Goal: Task Accomplishment & Management: Use online tool/utility

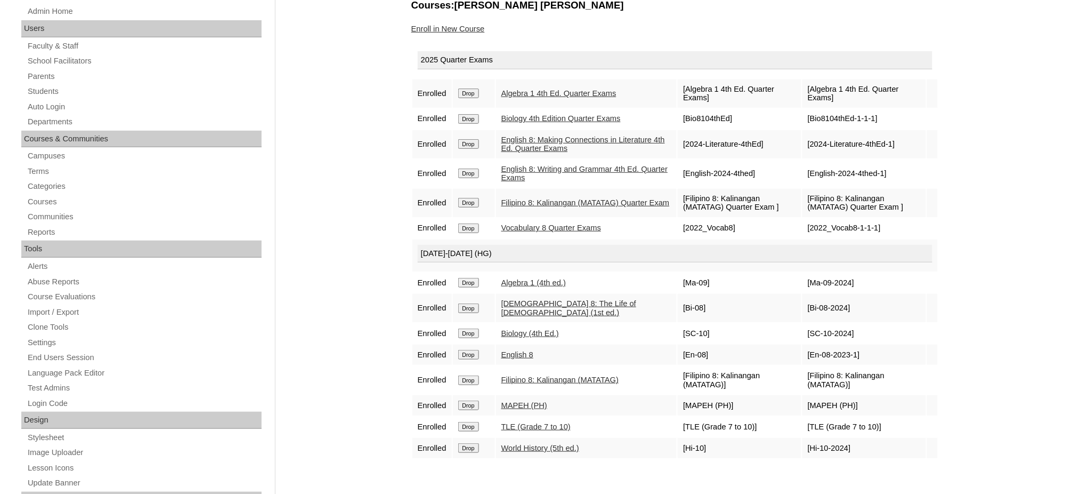
scroll to position [142, 0]
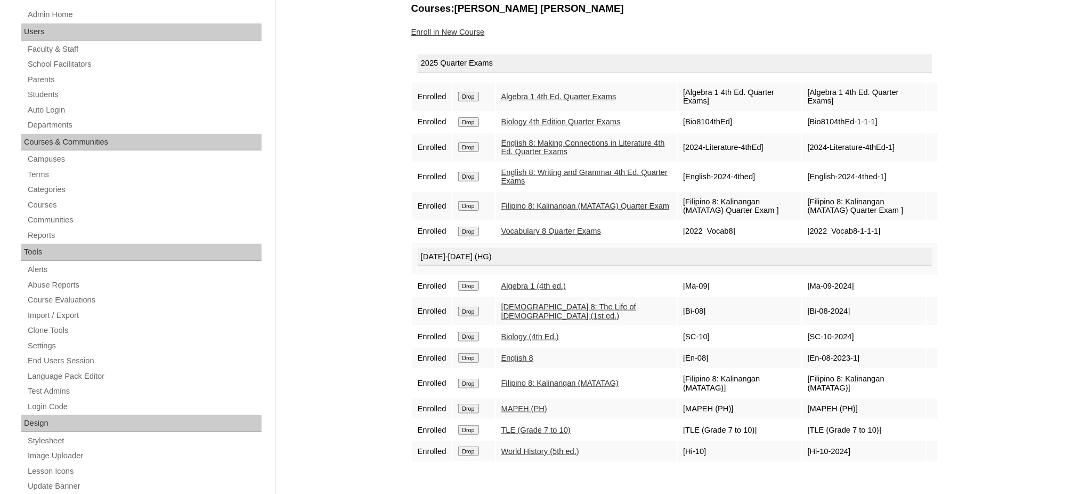
click at [475, 227] on input "Drop" at bounding box center [468, 232] width 21 height 10
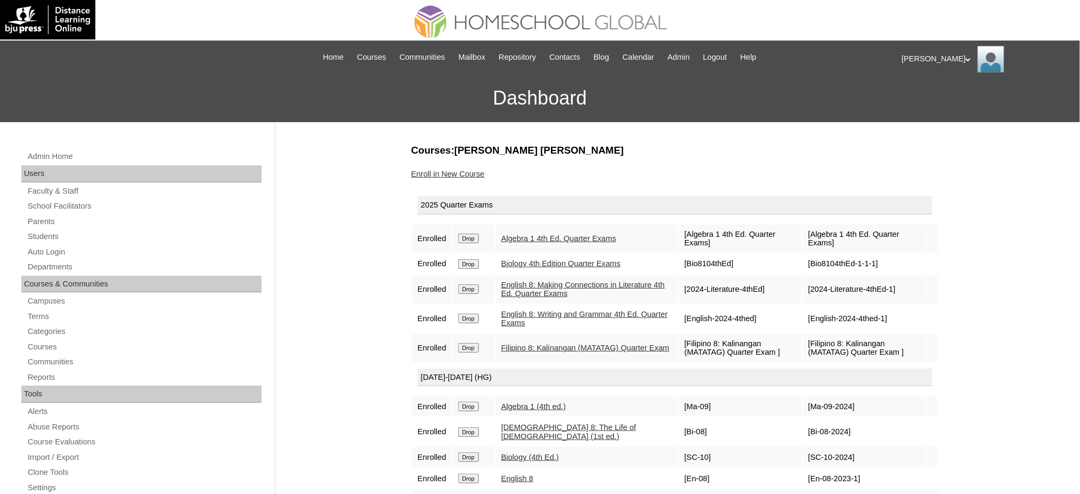
click at [452, 173] on link "Enroll in New Course" at bounding box center [448, 173] width 74 height 9
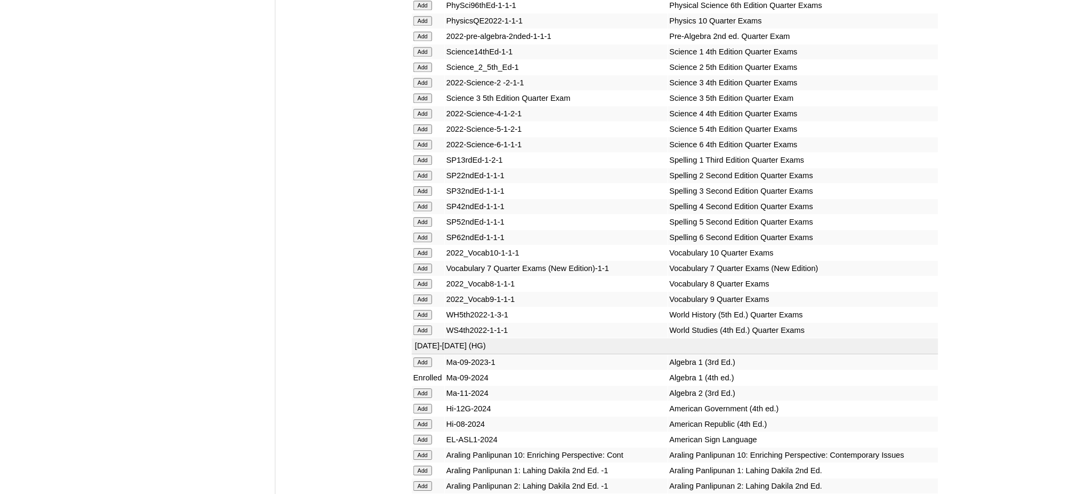
scroll to position [2345, 0]
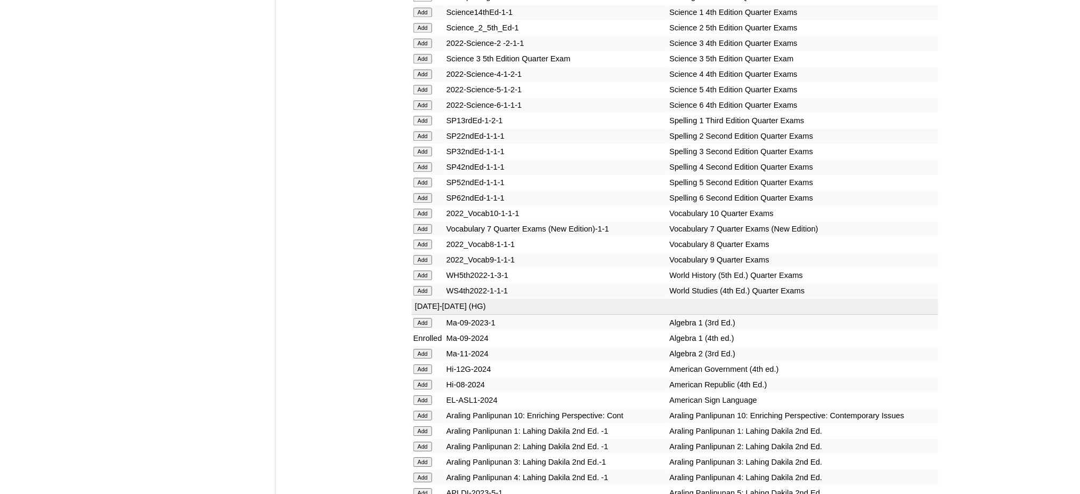
click at [429, 270] on input "Add" at bounding box center [423, 275] width 19 height 10
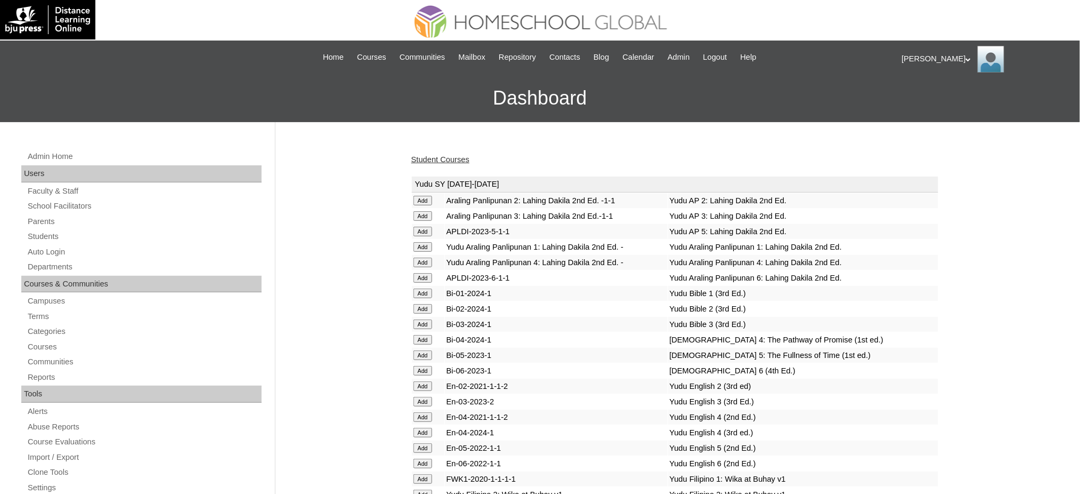
click at [431, 160] on link "Student Courses" at bounding box center [440, 159] width 58 height 9
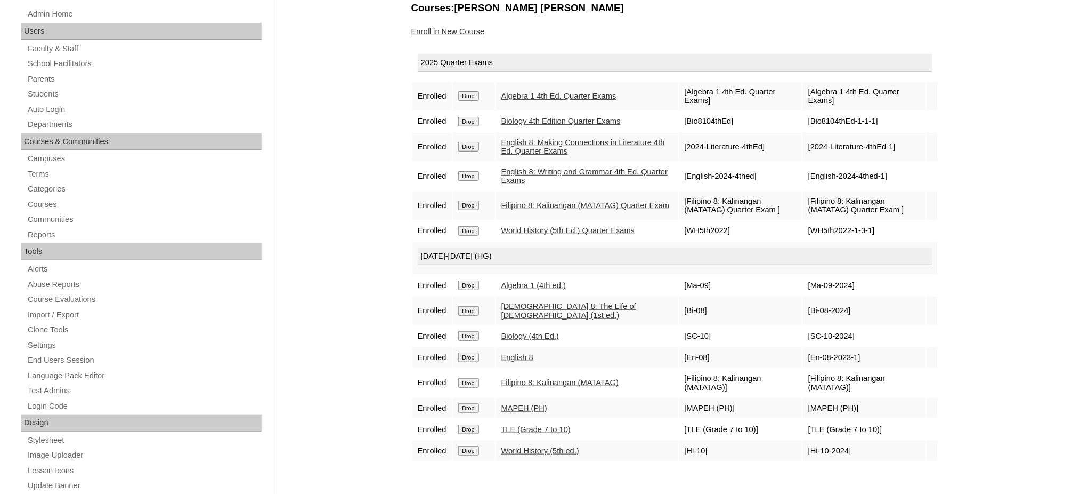
scroll to position [142, 0]
click at [47, 107] on link "Auto Login" at bounding box center [144, 109] width 235 height 13
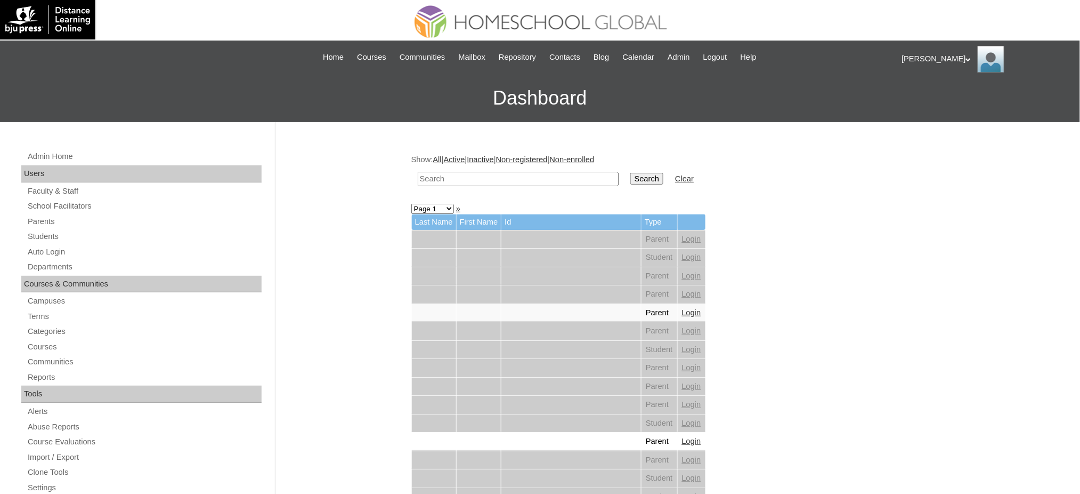
click at [436, 179] on input "text" at bounding box center [518, 179] width 201 height 14
type input "Jose Matteo"
click at [631, 179] on input "Search" at bounding box center [647, 179] width 33 height 12
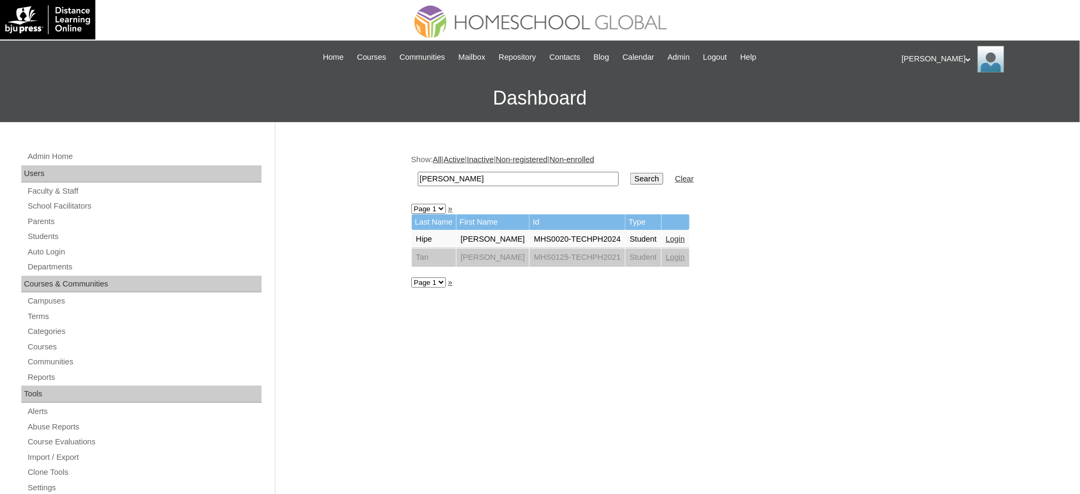
click at [666, 235] on link "Login" at bounding box center [675, 239] width 19 height 9
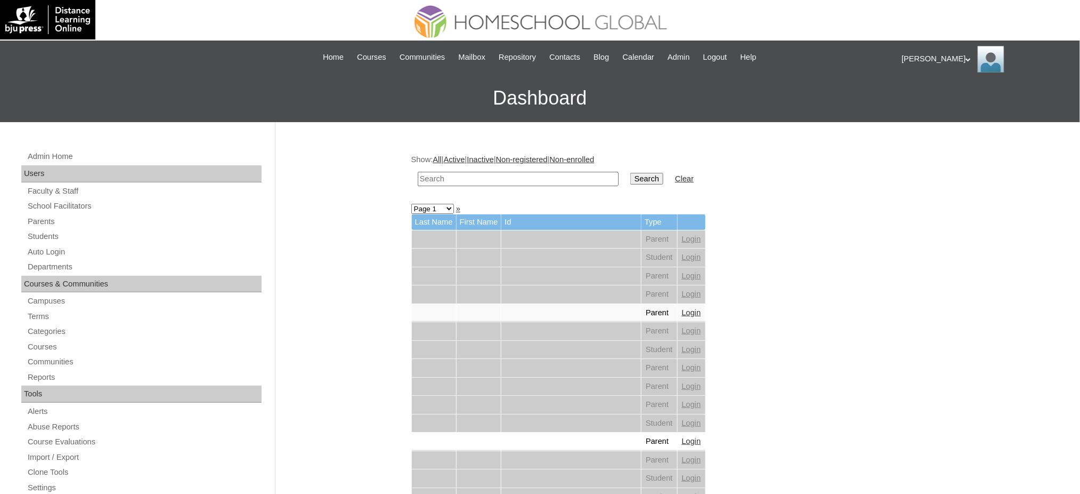
click at [441, 182] on input "text" at bounding box center [518, 179] width 201 height 14
paste input "Zach Lucas"
type input "Zach Lucas"
click at [631, 178] on input "Search" at bounding box center [647, 179] width 33 height 12
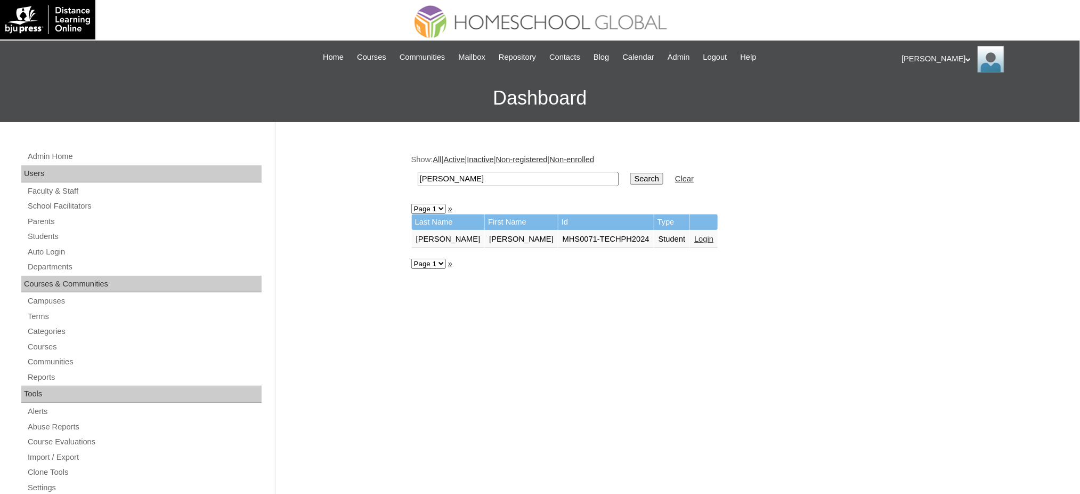
click at [694, 238] on link "Login" at bounding box center [703, 239] width 19 height 9
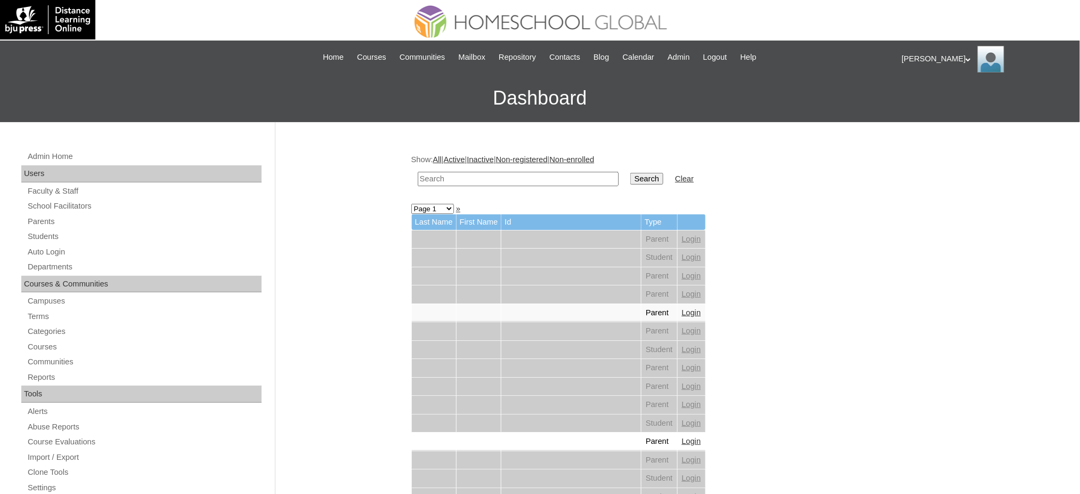
click at [543, 183] on td at bounding box center [519, 178] width 212 height 25
click at [559, 180] on input "text" at bounding box center [518, 179] width 201 height 14
paste input "[PERSON_NAME]"
type input "[PERSON_NAME]"
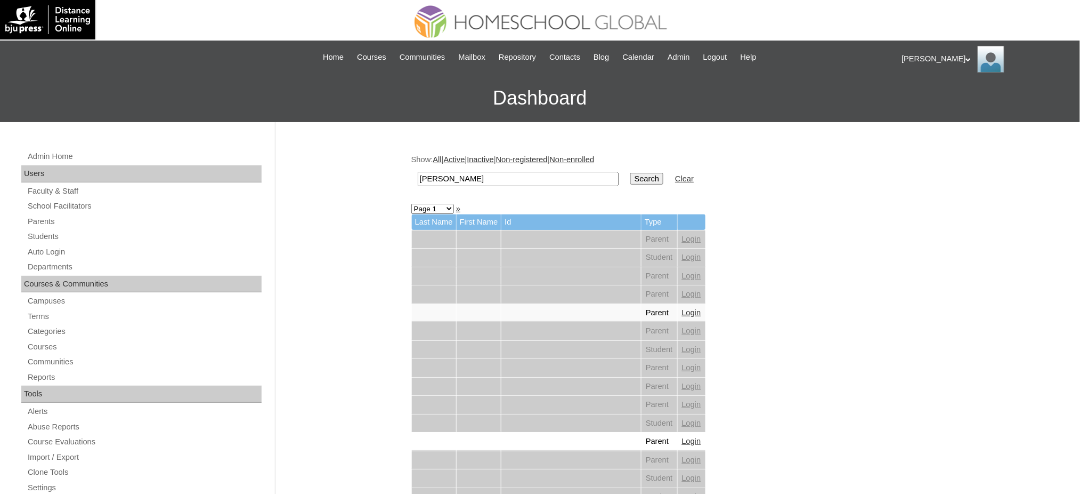
click at [631, 174] on input "Search" at bounding box center [647, 179] width 33 height 12
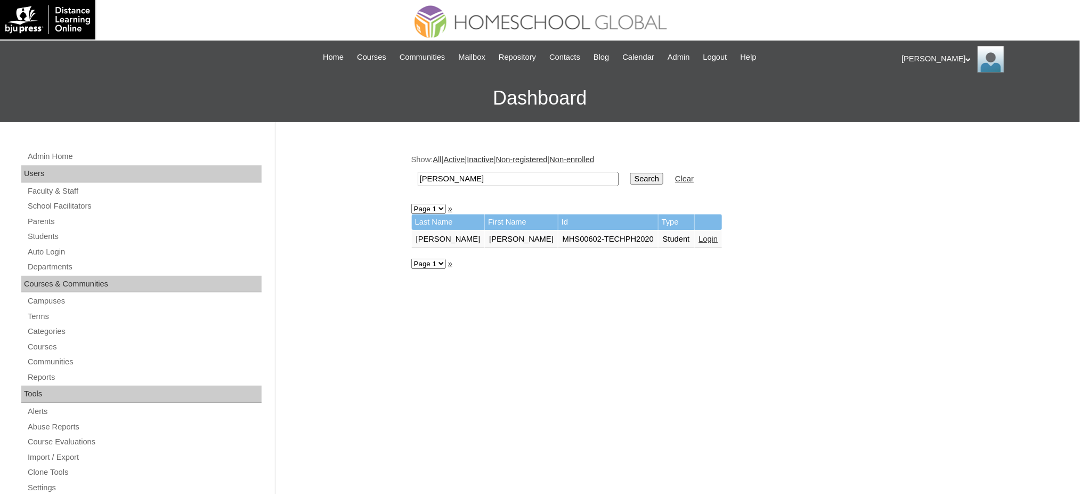
click at [699, 238] on link "Login" at bounding box center [708, 239] width 19 height 9
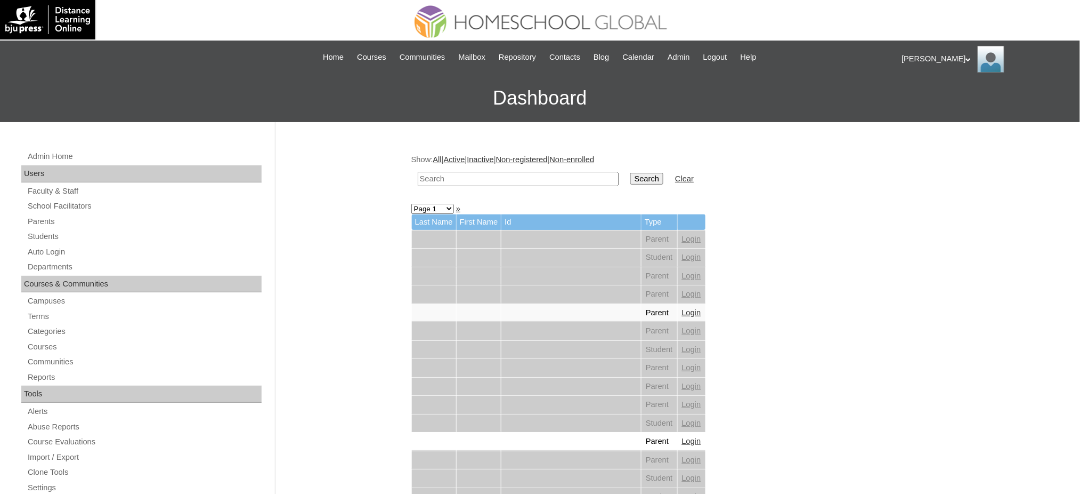
click at [484, 173] on input "text" at bounding box center [518, 179] width 201 height 14
paste input "[PERSON_NAME]"
type input "[PERSON_NAME]"
click at [631, 177] on input "Search" at bounding box center [647, 179] width 33 height 12
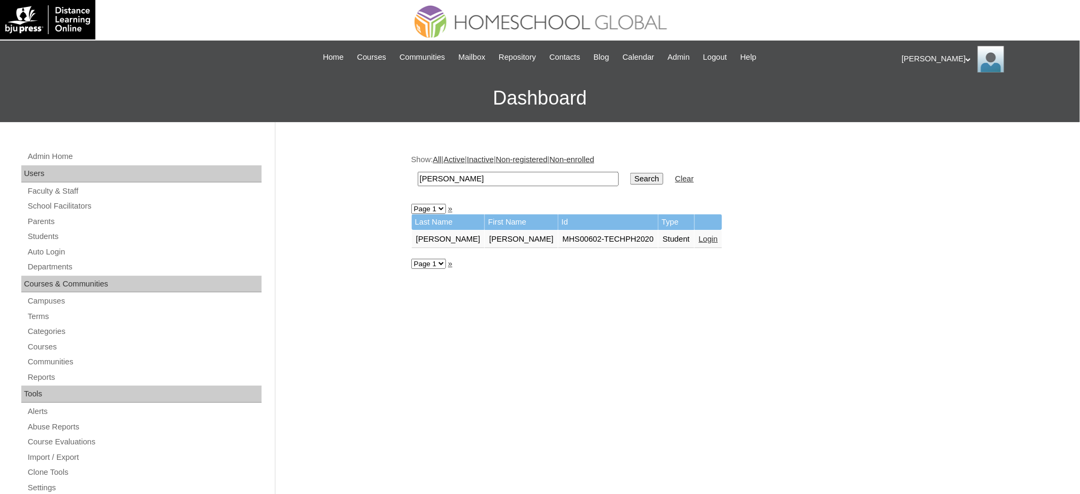
click at [699, 236] on link "Login" at bounding box center [708, 239] width 19 height 9
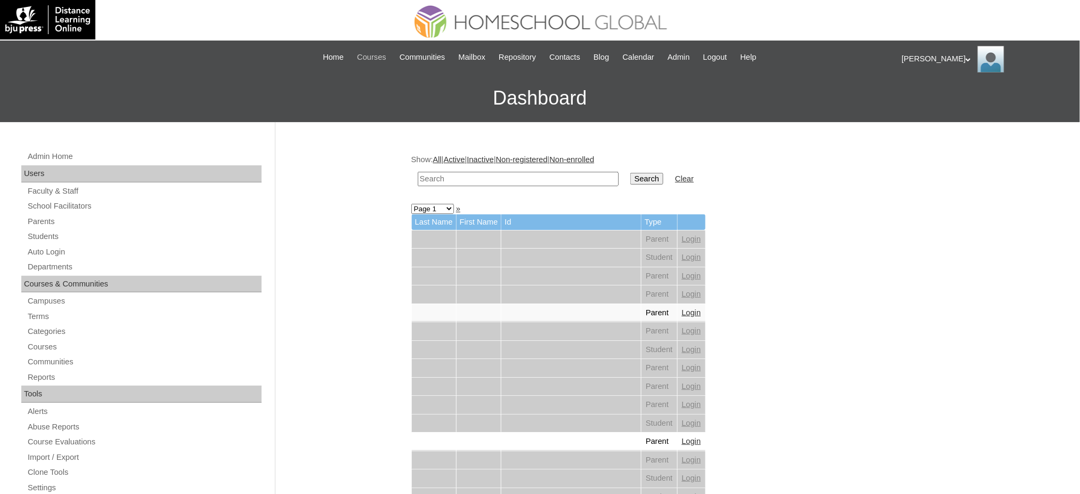
click at [361, 52] on span "Courses" at bounding box center [371, 57] width 29 height 12
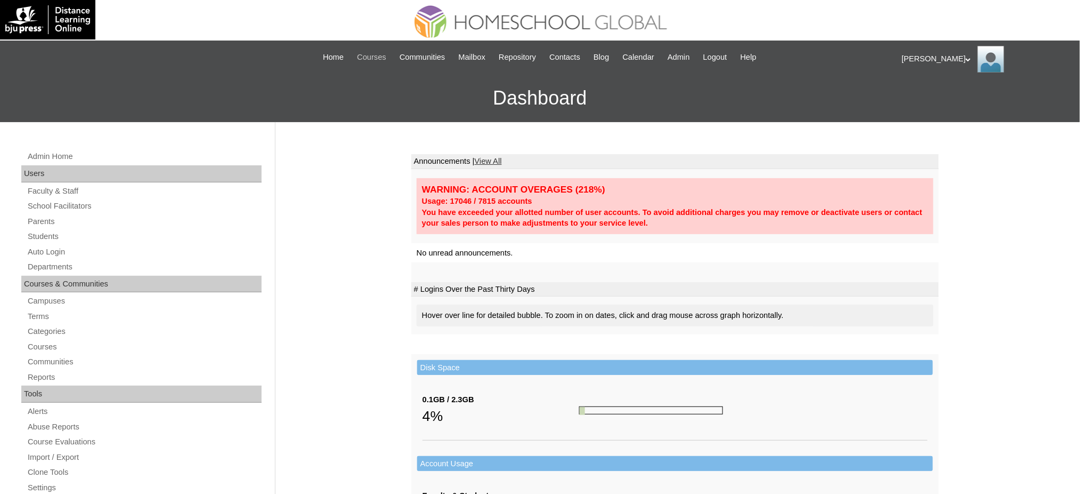
click at [359, 55] on span "Courses" at bounding box center [371, 57] width 29 height 12
click at [50, 245] on link "Auto Login" at bounding box center [144, 251] width 235 height 13
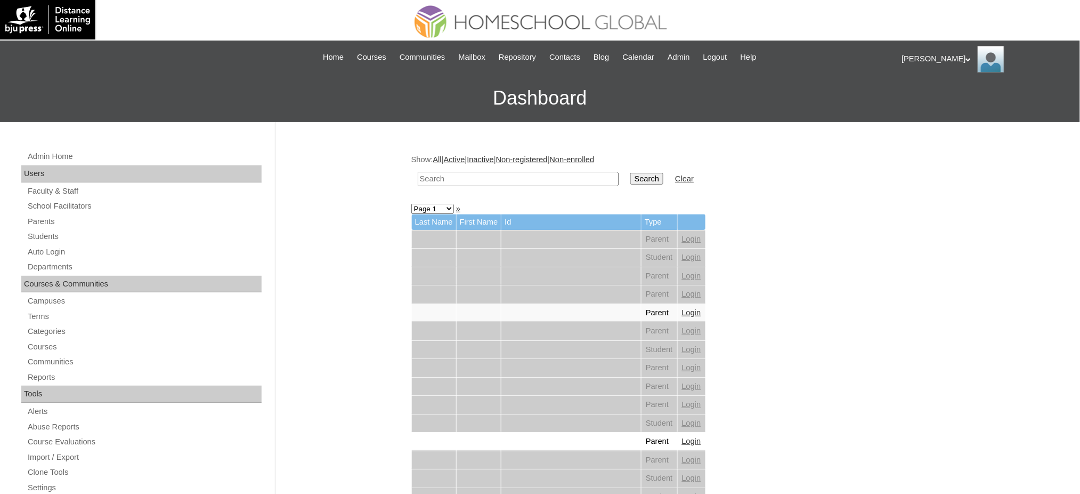
click at [486, 173] on input "text" at bounding box center [518, 179] width 201 height 14
paste input "Anzea Remielle"
type input "Anzea Remielle"
click at [631, 180] on input "Search" at bounding box center [647, 179] width 33 height 12
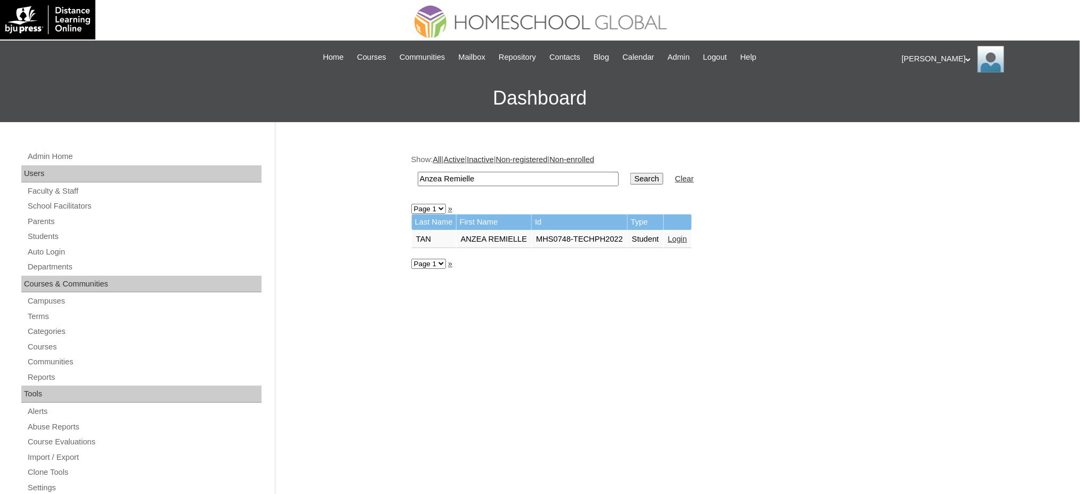
click at [668, 235] on link "Login" at bounding box center [677, 239] width 19 height 9
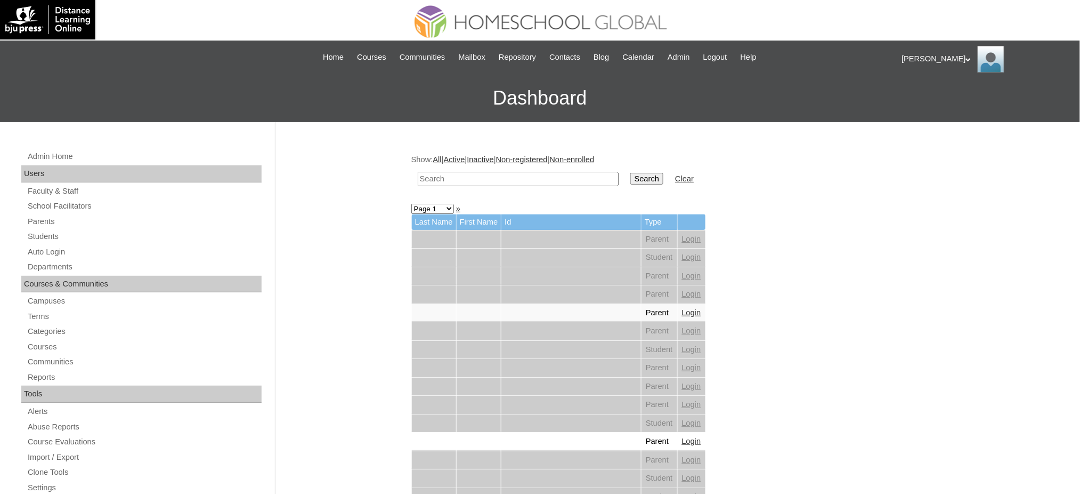
click at [468, 176] on input "text" at bounding box center [518, 179] width 201 height 14
paste input "Anzea Remielle"
type input "Anzea Remielle"
click at [631, 174] on input "Search" at bounding box center [647, 179] width 33 height 12
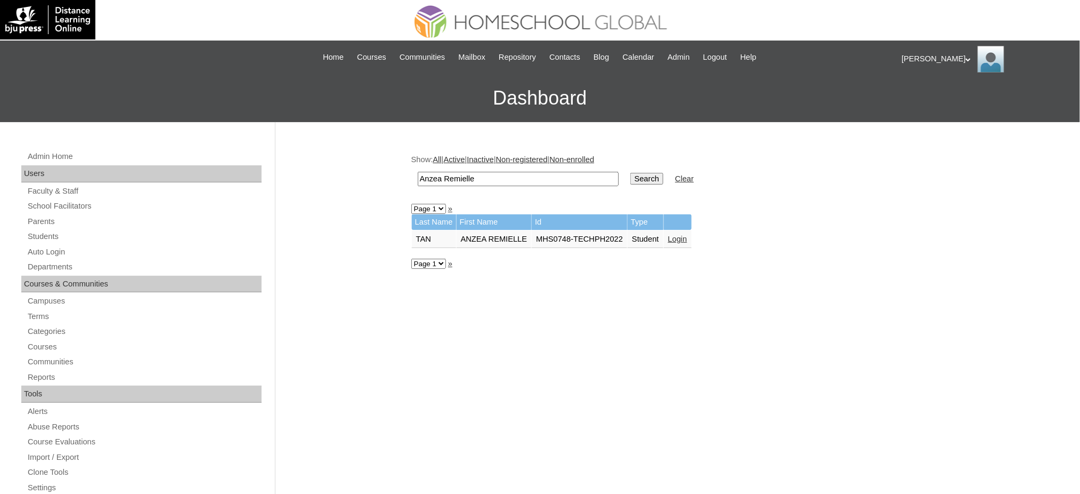
click at [673, 235] on link "Login" at bounding box center [677, 239] width 19 height 9
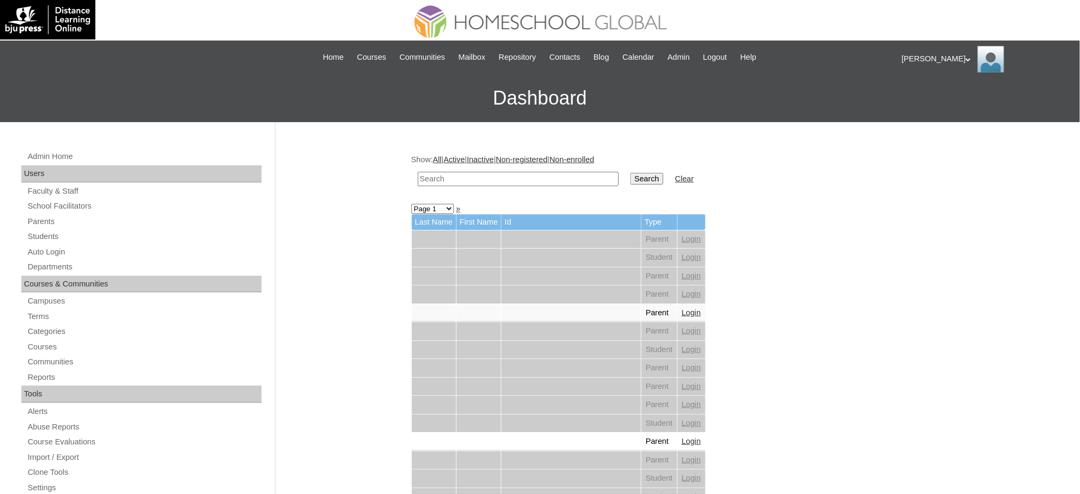
click at [562, 176] on input "text" at bounding box center [518, 179] width 201 height 14
paste input "Rafael Andres"
type input "Rafael Andres"
click at [631, 175] on input "Search" at bounding box center [647, 179] width 33 height 12
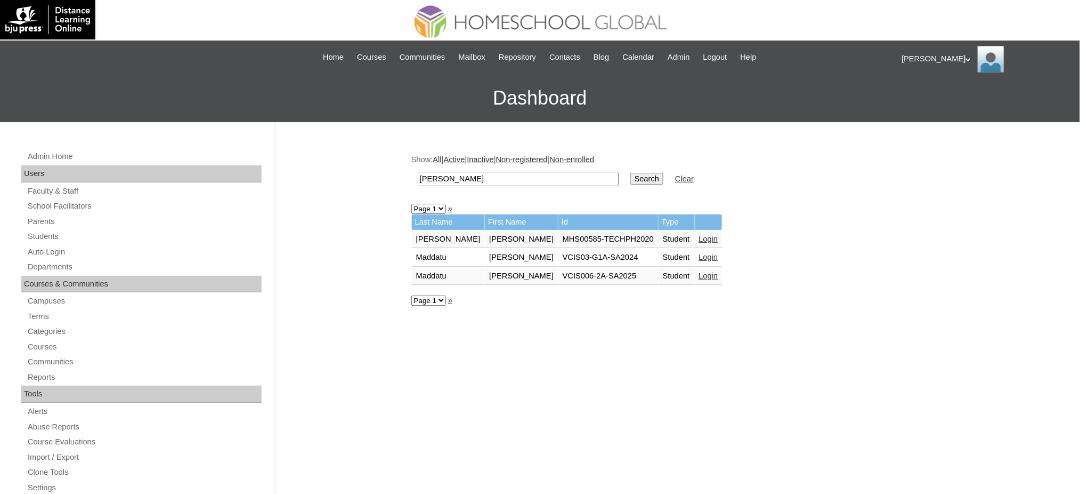
click at [699, 235] on link "Login" at bounding box center [708, 239] width 19 height 9
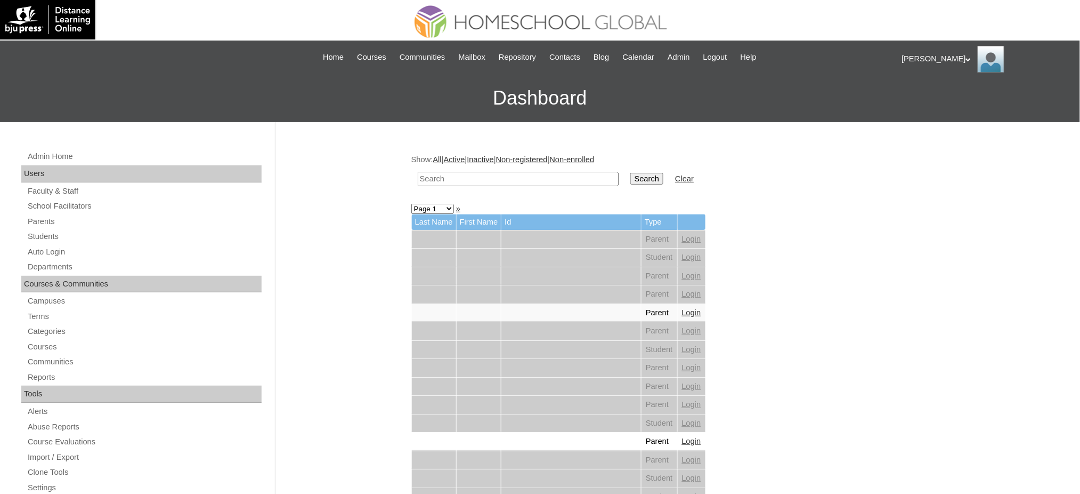
click at [529, 183] on input "text" at bounding box center [518, 179] width 201 height 14
paste input "Lois Haleigh"
type input "Lois Haleigh"
click at [631, 175] on input "Search" at bounding box center [647, 179] width 33 height 12
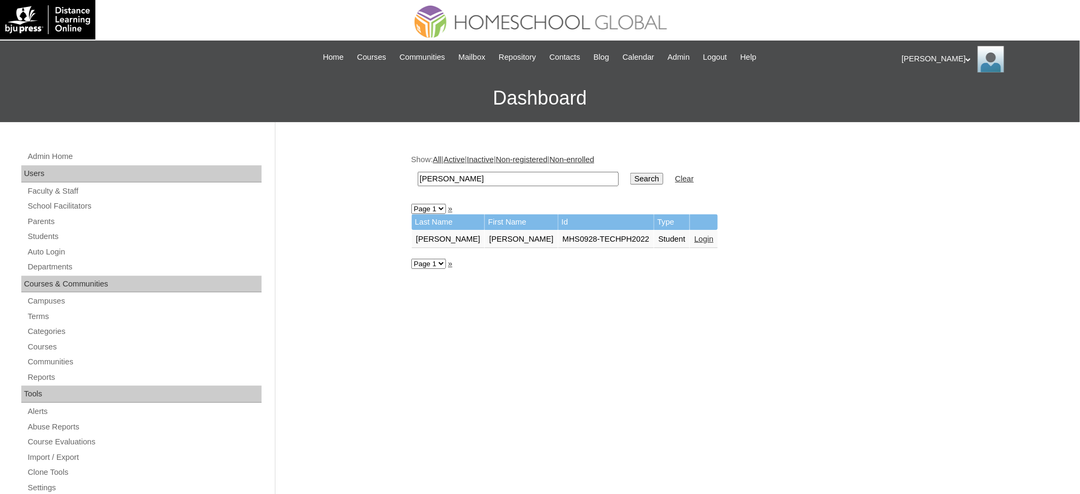
click at [694, 237] on link "Login" at bounding box center [703, 239] width 19 height 9
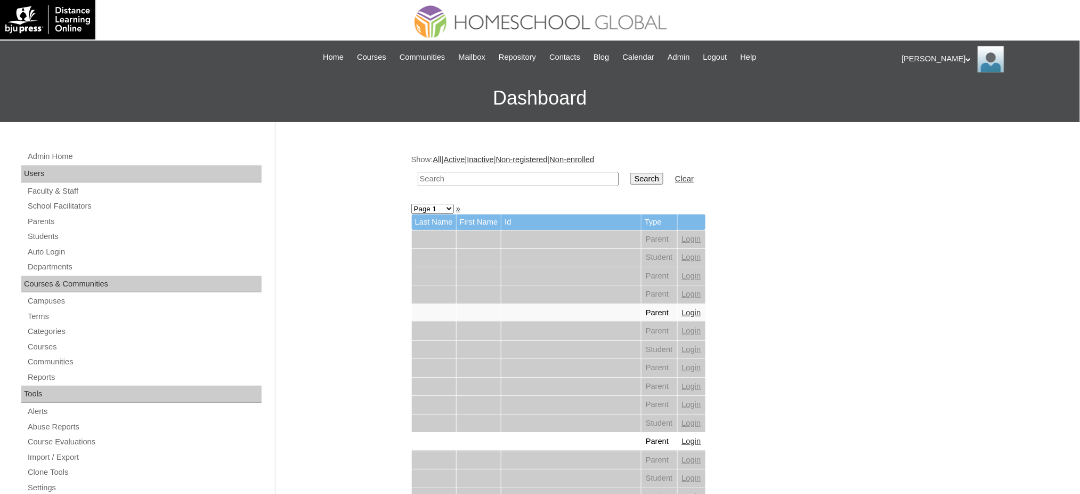
click at [557, 173] on input "text" at bounding box center [518, 179] width 201 height 14
paste input "Lewis Dominic"
type input "Lewis Dominic"
click at [625, 184] on td "Search" at bounding box center [647, 178] width 44 height 25
click at [631, 176] on input "Search" at bounding box center [647, 179] width 33 height 12
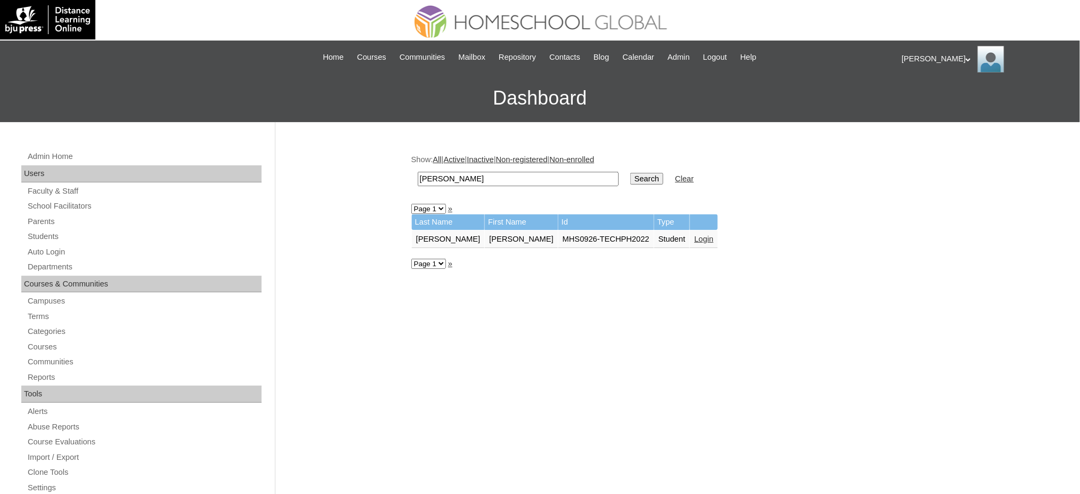
click at [694, 237] on link "Login" at bounding box center [703, 239] width 19 height 9
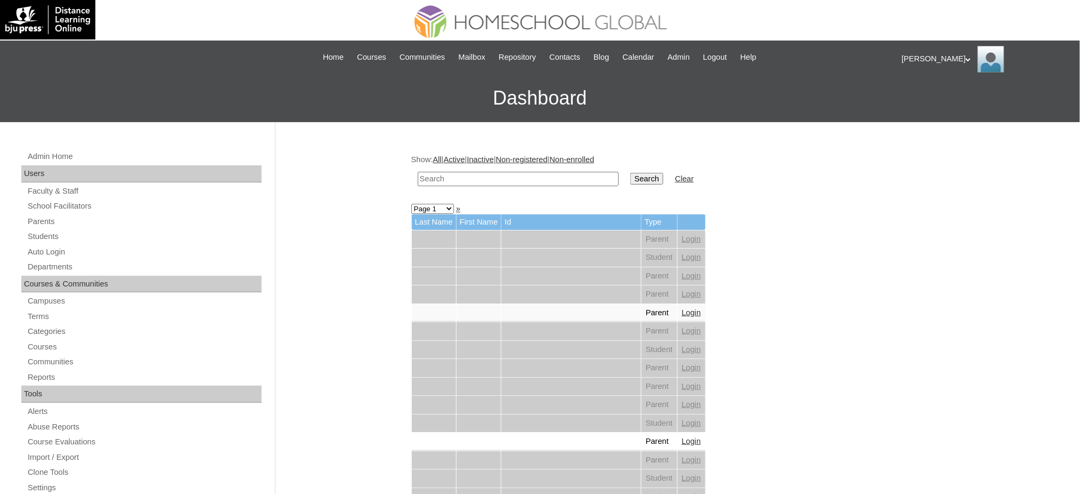
click at [445, 173] on input "text" at bounding box center [518, 179] width 201 height 14
paste input "[PERSON_NAME]"
type input "[PERSON_NAME]"
click at [631, 175] on input "Search" at bounding box center [647, 179] width 33 height 12
click at [439, 177] on input "text" at bounding box center [518, 179] width 201 height 14
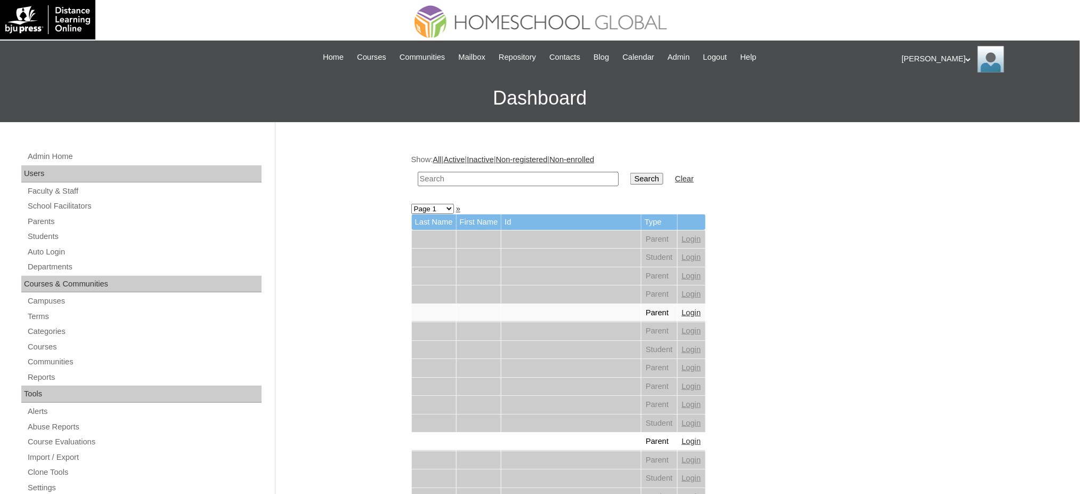
paste input "[PERSON_NAME]"
type input "[PERSON_NAME]"
click at [631, 179] on input "Search" at bounding box center [647, 179] width 33 height 12
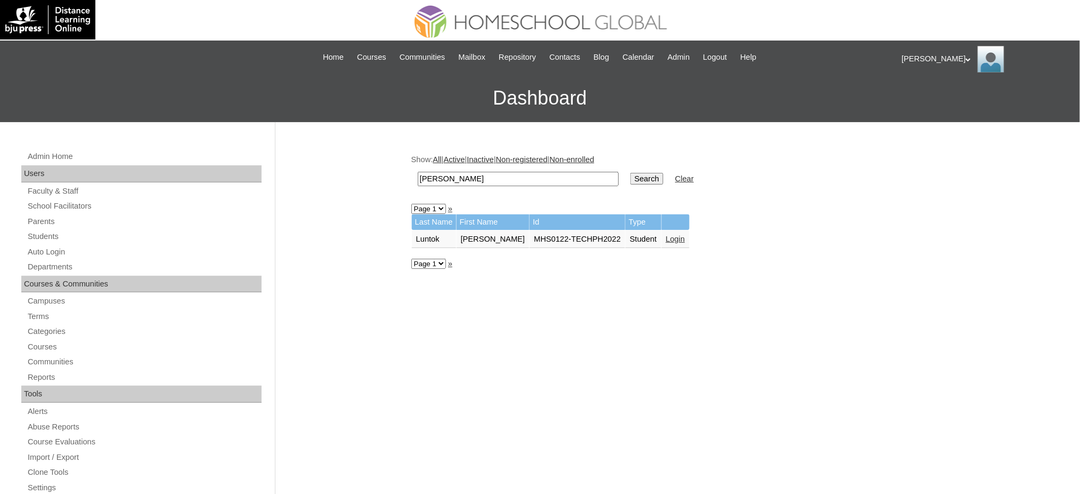
click at [666, 235] on link "Login" at bounding box center [675, 239] width 19 height 9
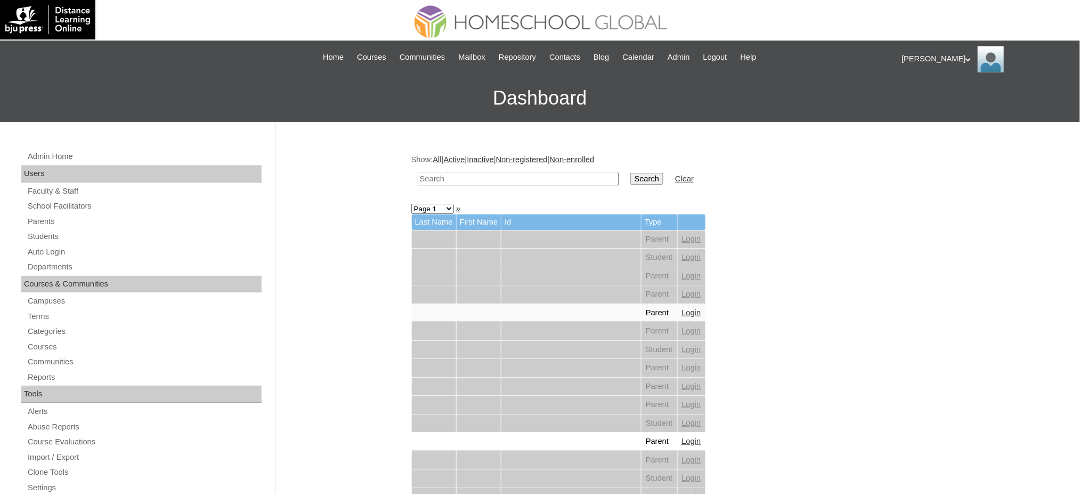
click at [456, 176] on input "text" at bounding box center [518, 179] width 201 height 14
paste input "Kaleb Paul"
type input "Kaleb Paul"
click at [631, 176] on input "Search" at bounding box center [647, 179] width 33 height 12
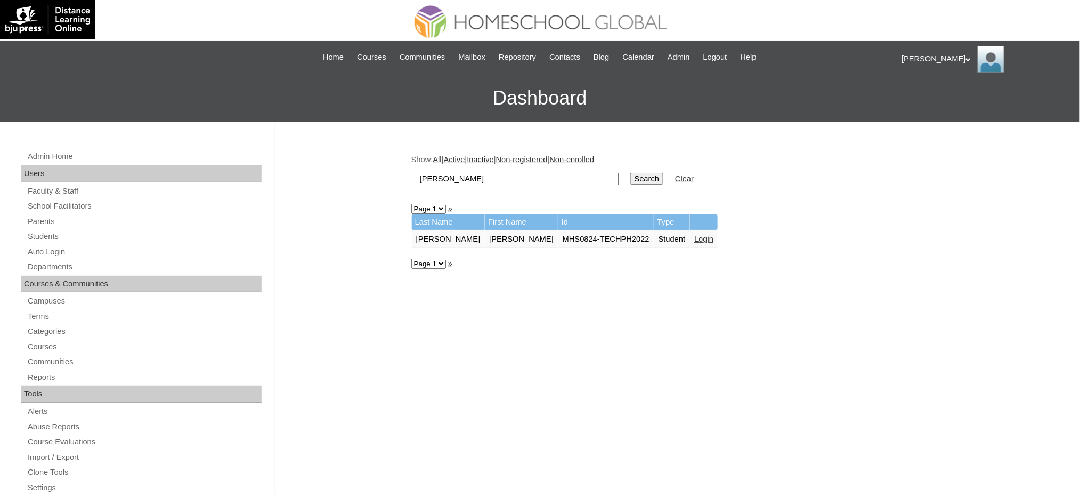
click at [694, 237] on link "Login" at bounding box center [703, 239] width 19 height 9
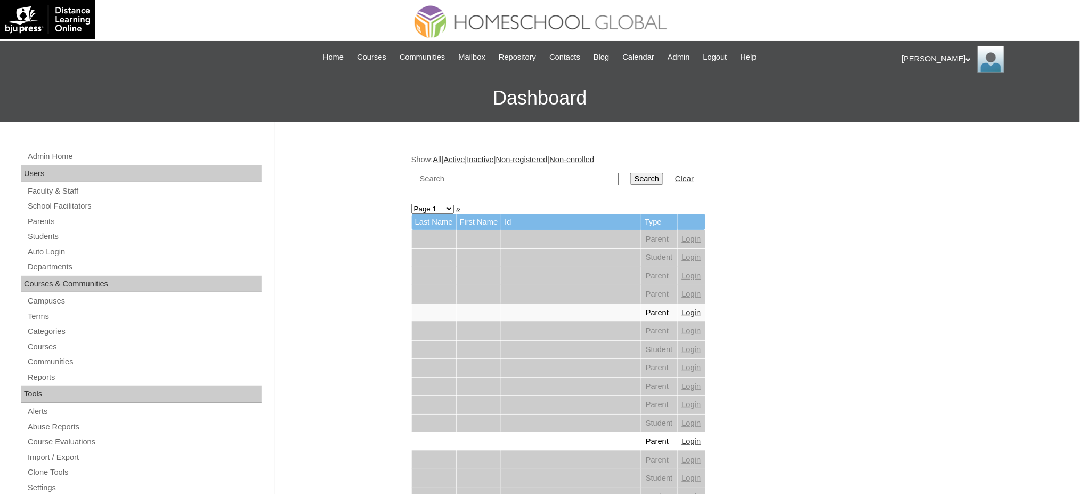
click at [490, 176] on input "text" at bounding box center [518, 179] width 201 height 14
paste input "[PERSON_NAME]"
type input "Nadia Alessandra"
click at [631, 175] on input "Search" at bounding box center [647, 179] width 33 height 12
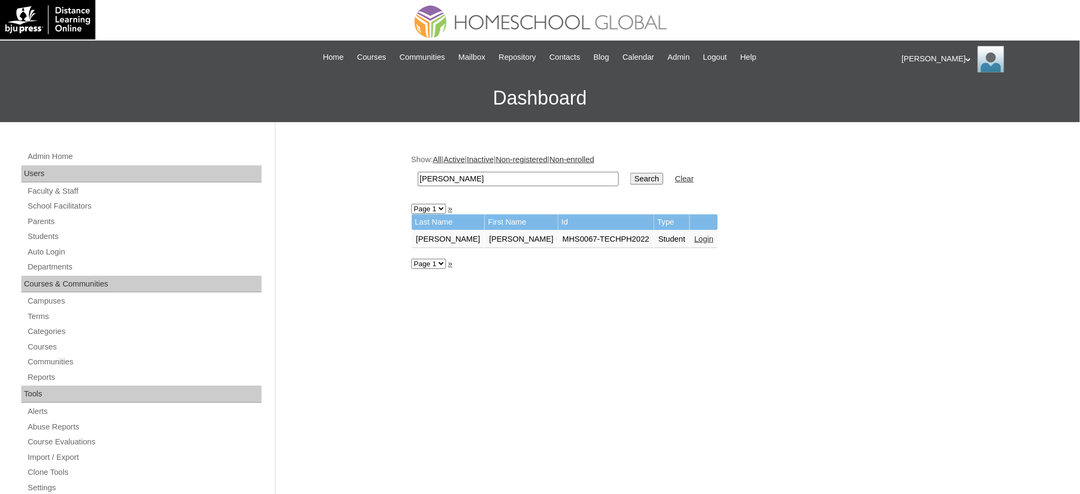
click at [694, 237] on link "Login" at bounding box center [703, 239] width 19 height 9
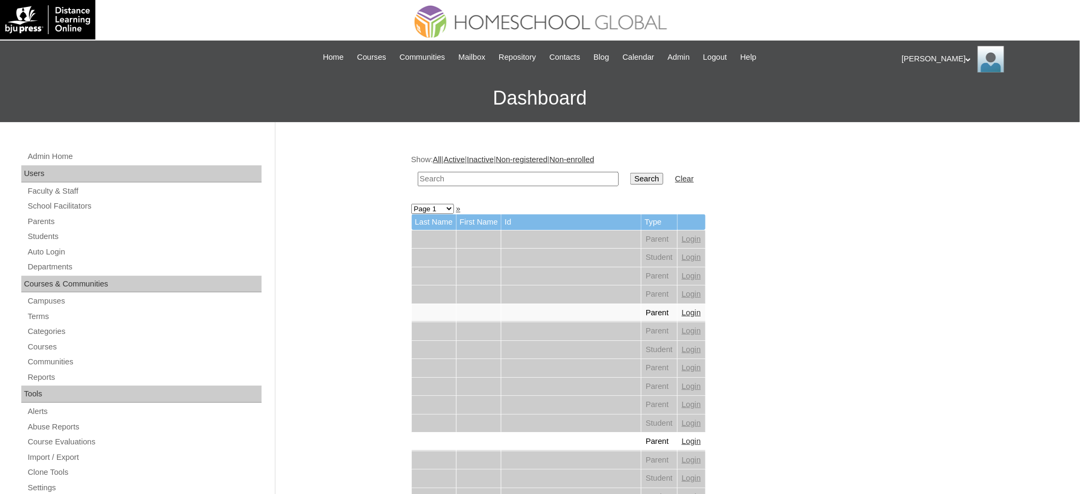
click at [520, 183] on input "text" at bounding box center [518, 179] width 201 height 14
paste input "[PERSON_NAME] [PERSON_NAME] Francesca"
type input "[PERSON_NAME] [PERSON_NAME] Francesca"
click at [631, 179] on input "Search" at bounding box center [647, 179] width 33 height 12
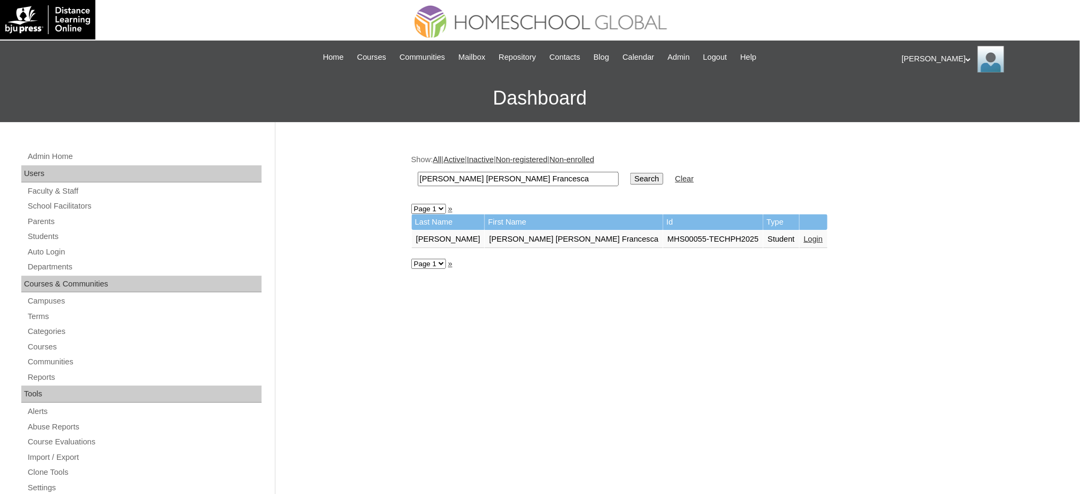
click at [804, 237] on link "Login" at bounding box center [813, 239] width 19 height 9
